Goal: Use online tool/utility: Use online tool/utility

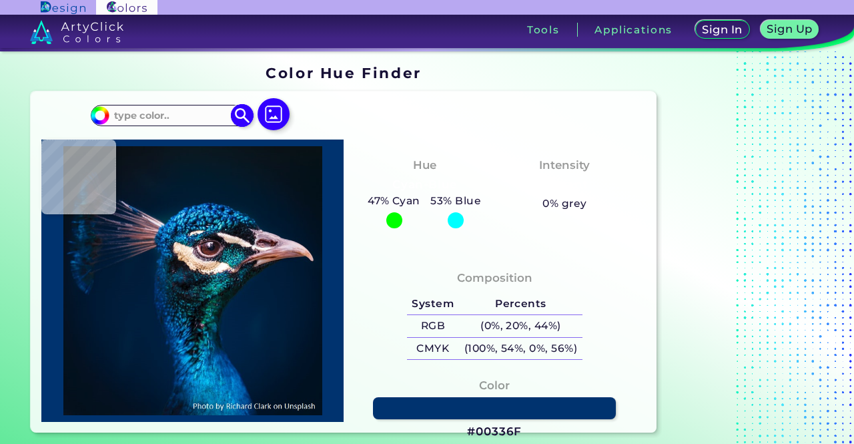
click at [195, 117] on input at bounding box center [171, 115] width 124 height 18
paste input "#0D3D62"
type input "#0D3D62"
click at [235, 113] on img at bounding box center [242, 114] width 23 height 23
type input "#0d3d62"
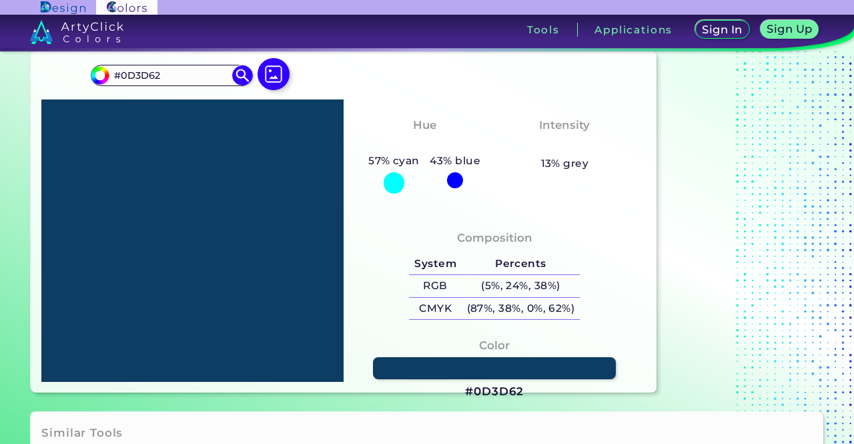
scroll to position [133, 0]
